Goal: Information Seeking & Learning: Understand process/instructions

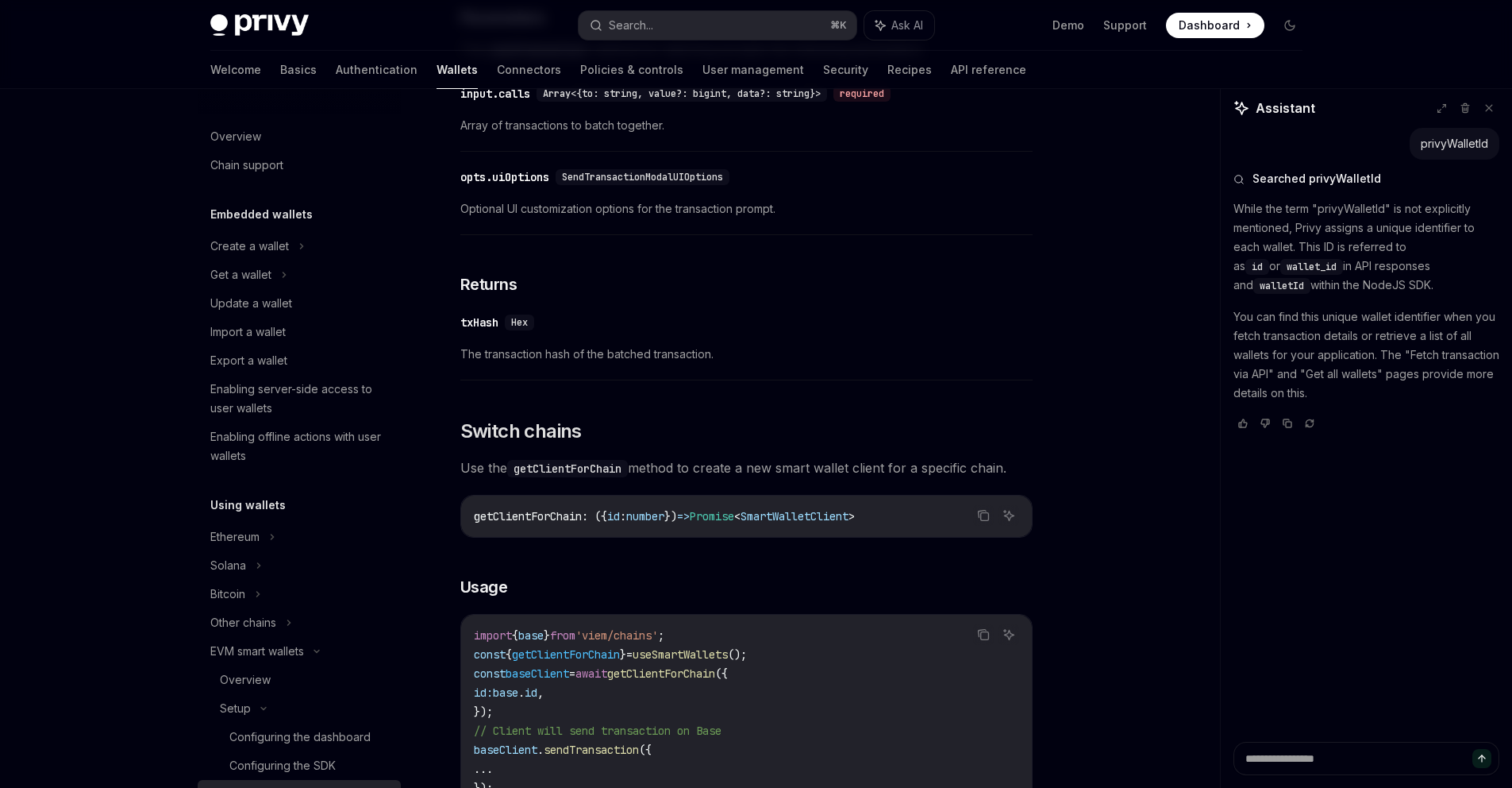
scroll to position [4042, 0]
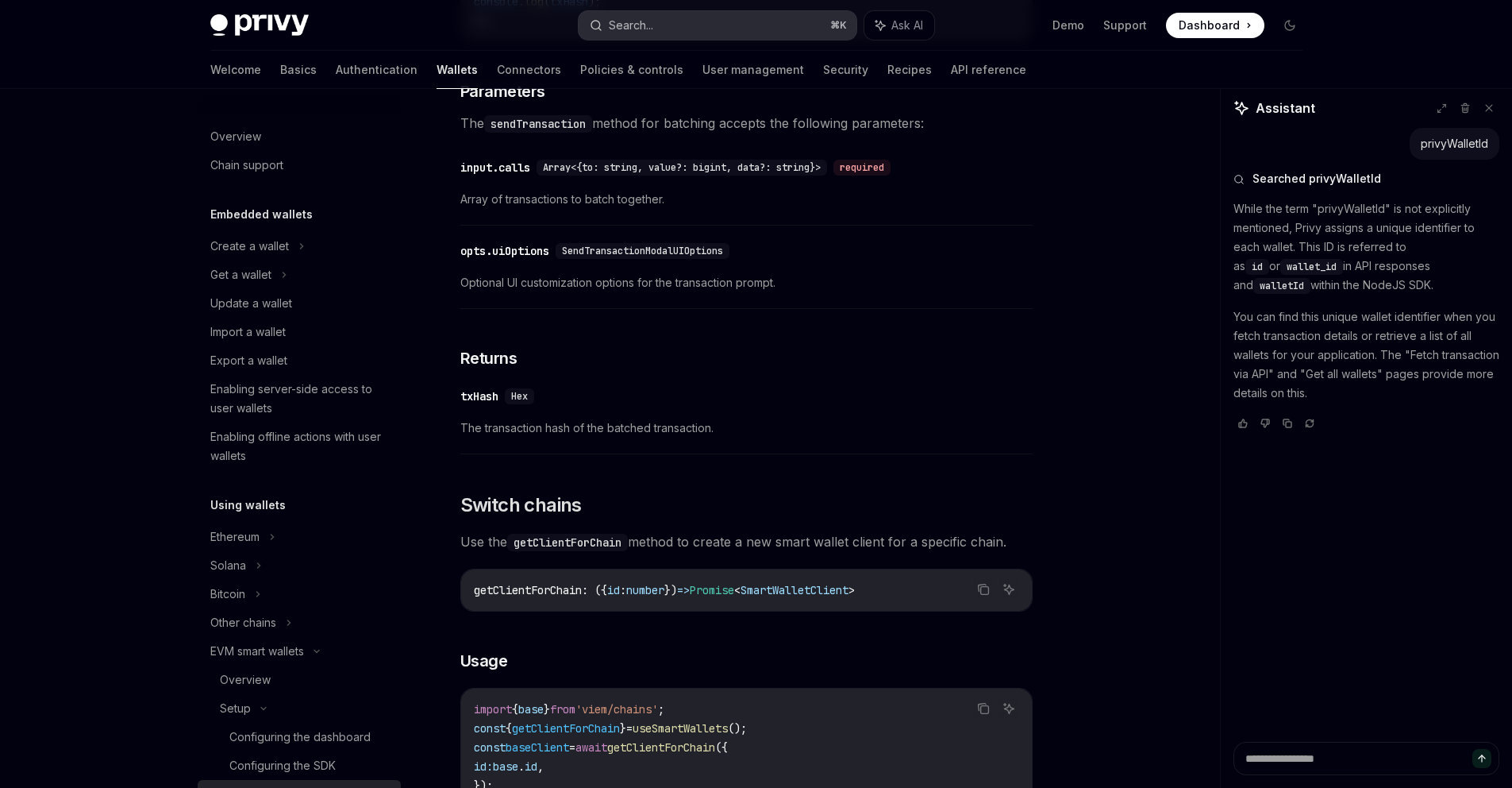
click at [699, 28] on button "Search... ⌘ K" at bounding box center [717, 25] width 278 height 28
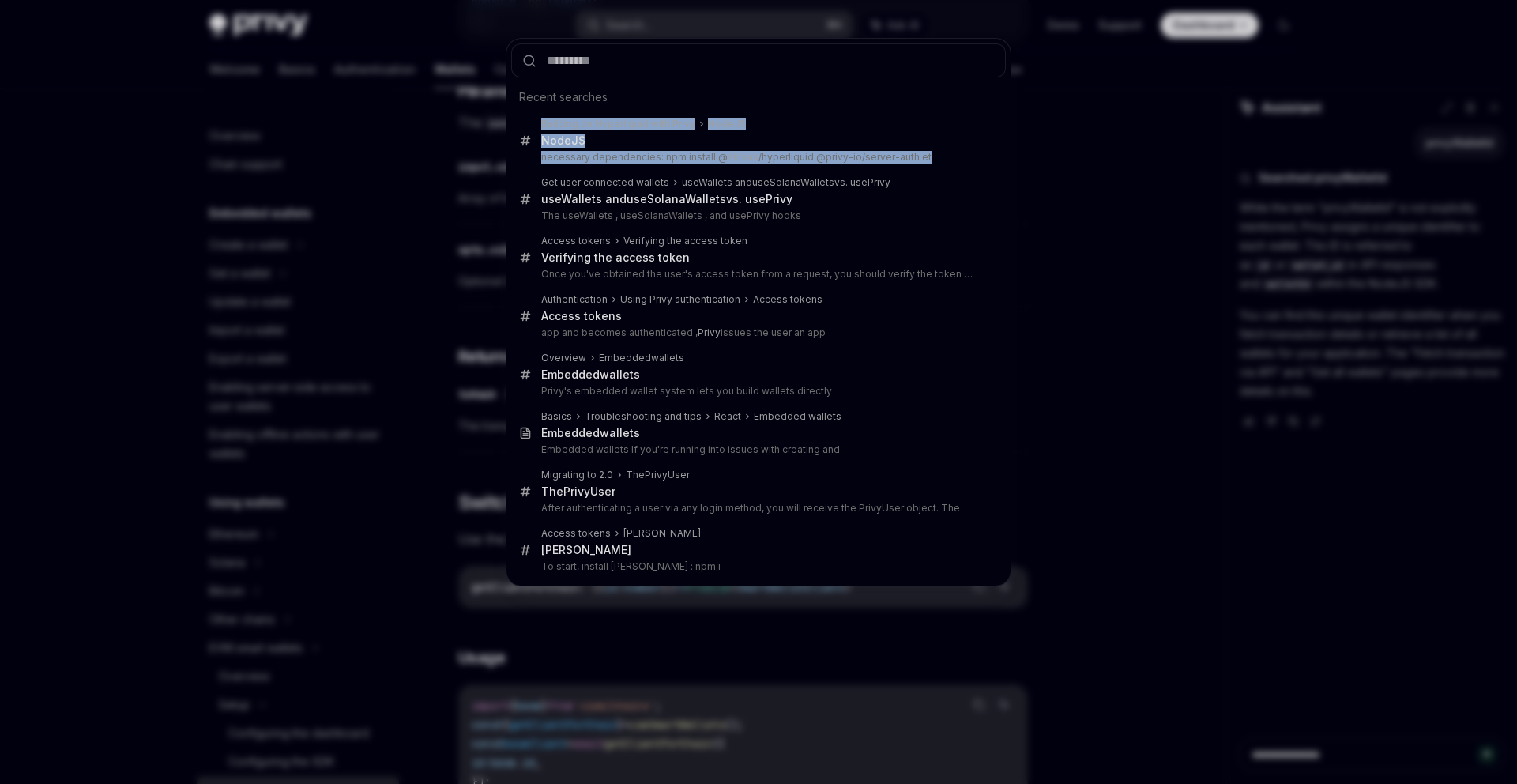
click at [172, 172] on div "Recent searches Building on Hyperliquid with Privy NodeJS NodeJS necessary depe…" at bounding box center [758, 392] width 1517 height 784
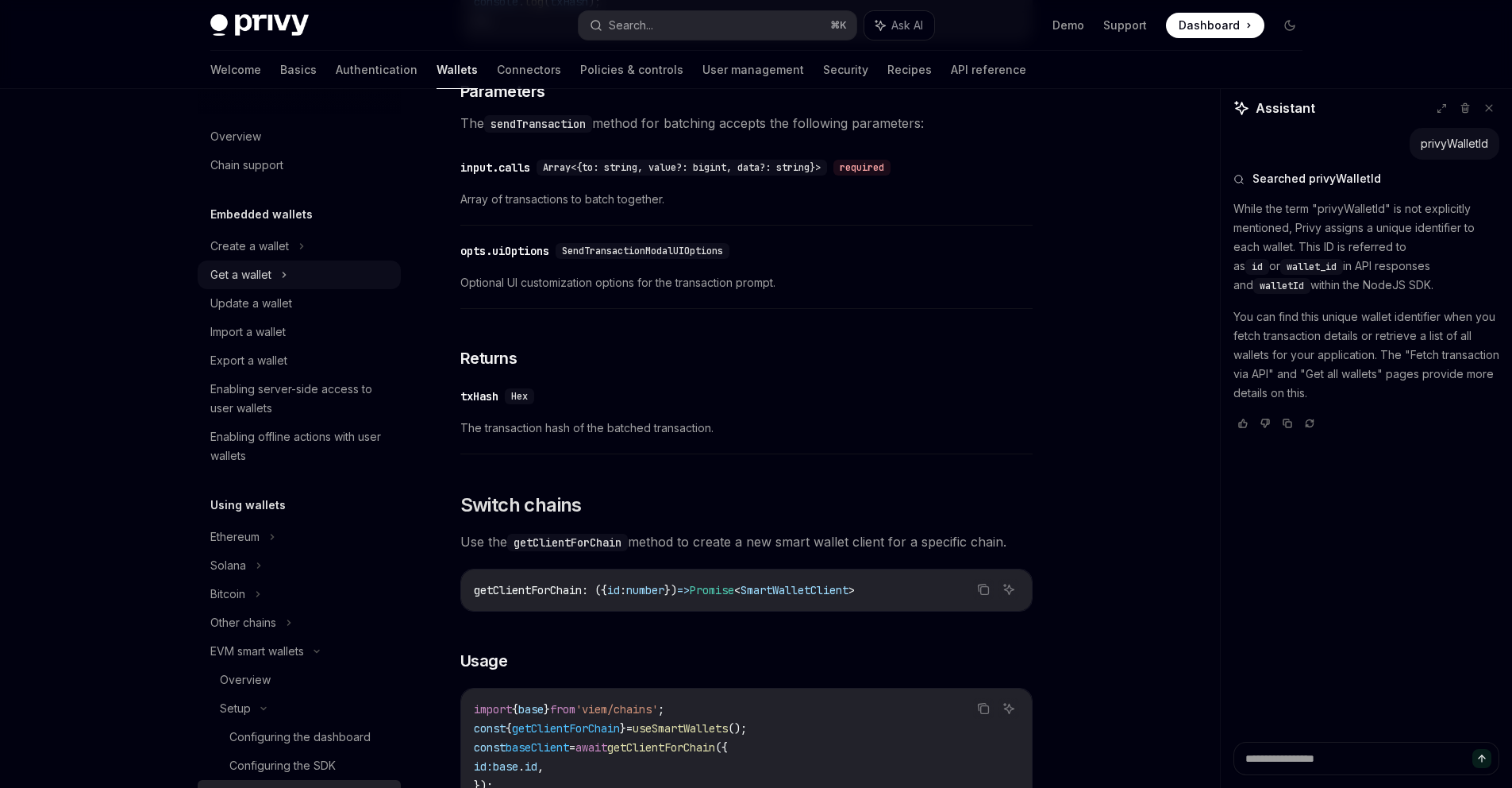
type textarea "*"
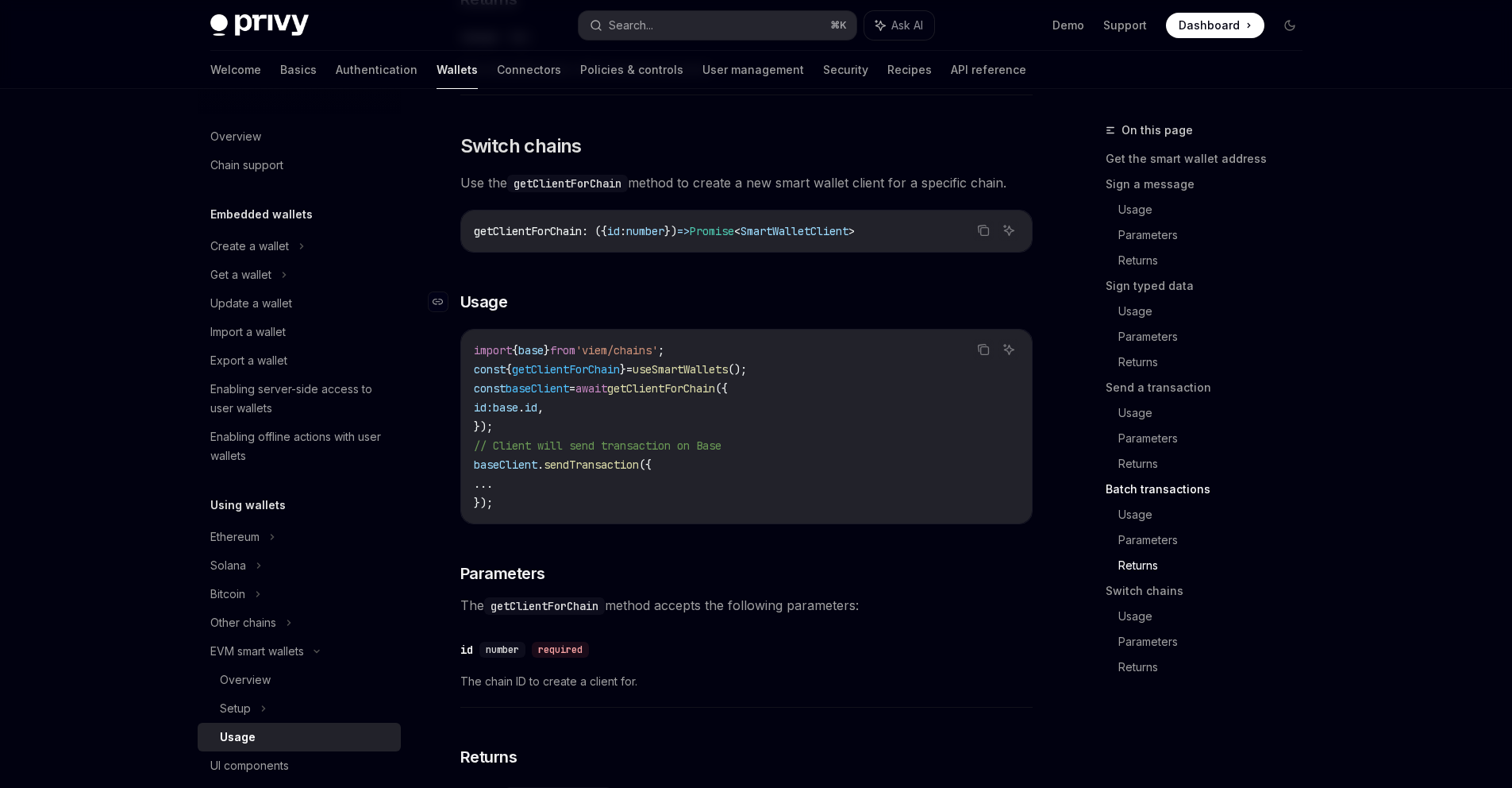
scroll to position [4379, 0]
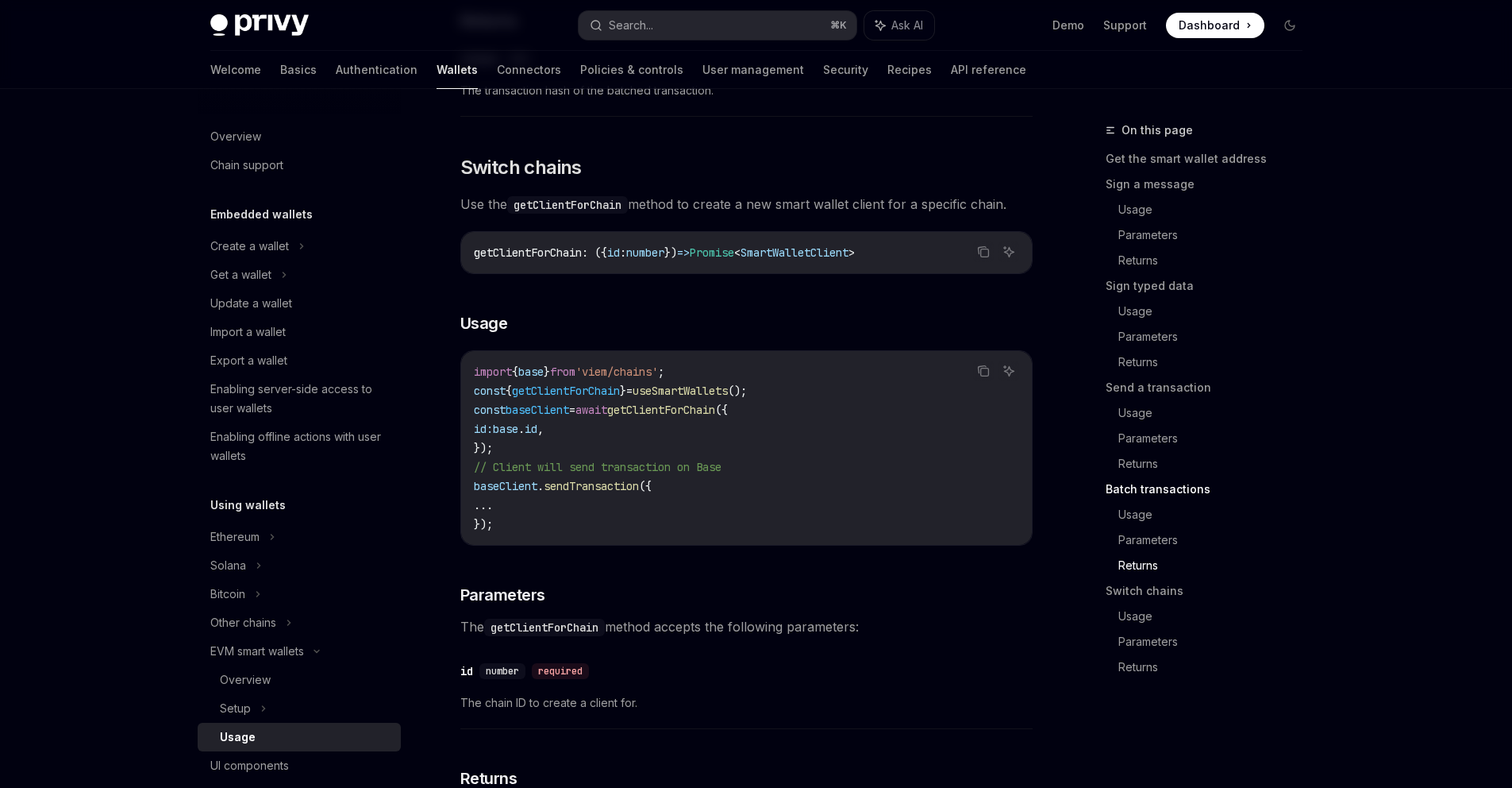
click at [693, 417] on span "getClientForChain" at bounding box center [660, 410] width 108 height 14
copy span "getClientForChain"
click at [667, 417] on span "getClientForChain" at bounding box center [660, 410] width 108 height 14
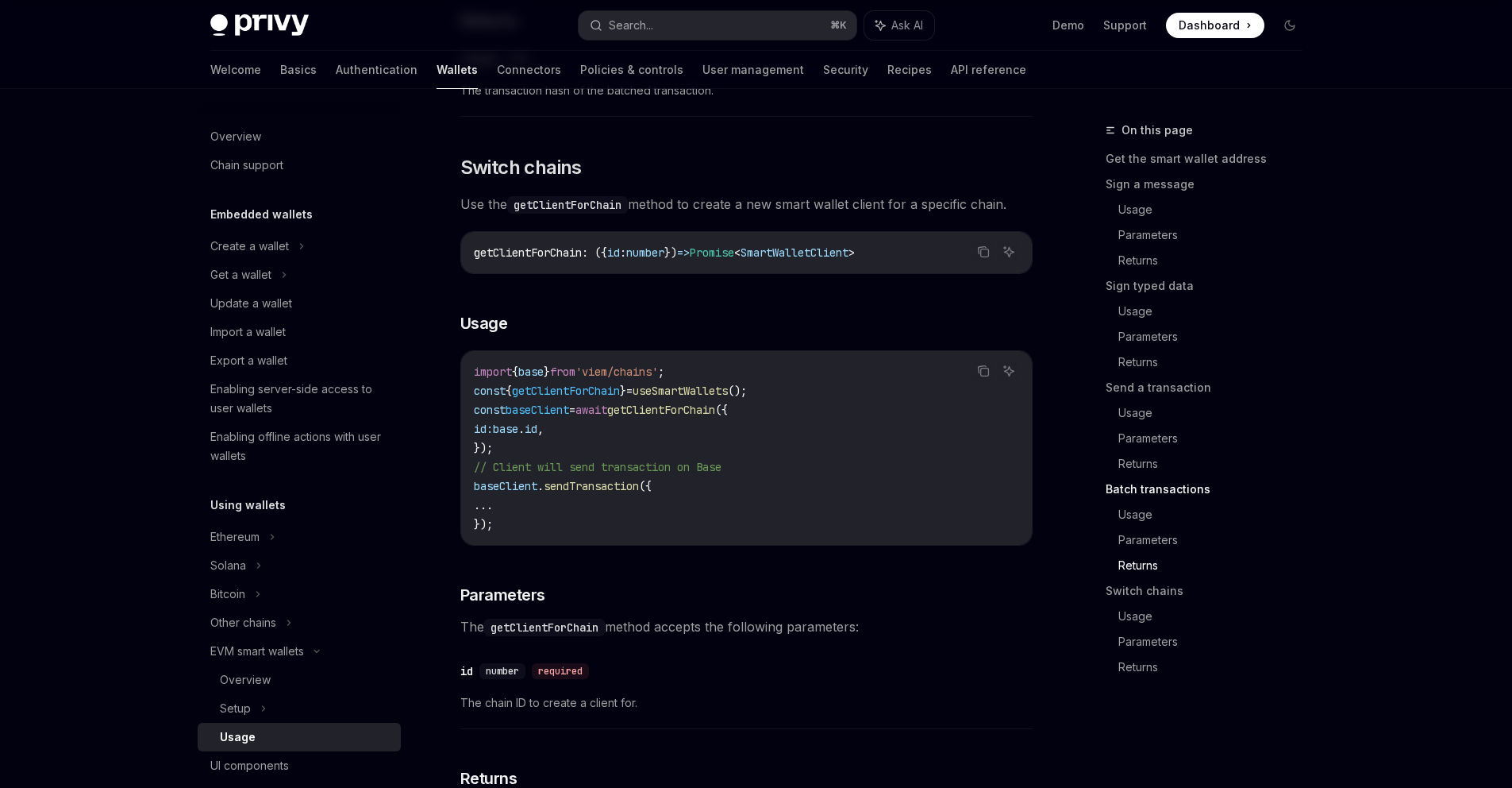
type textarea "*"
